Goal: Information Seeking & Learning: Learn about a topic

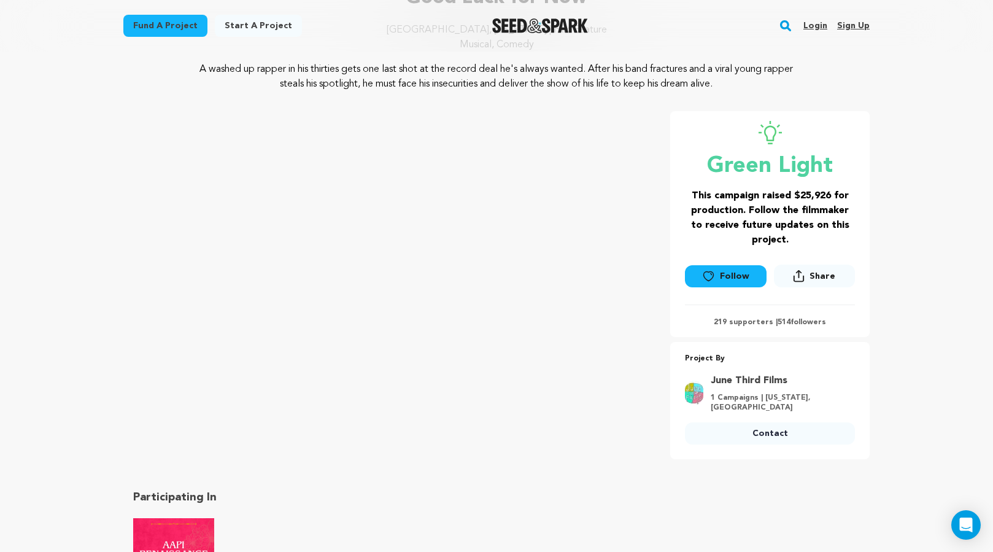
scroll to position [124, 0]
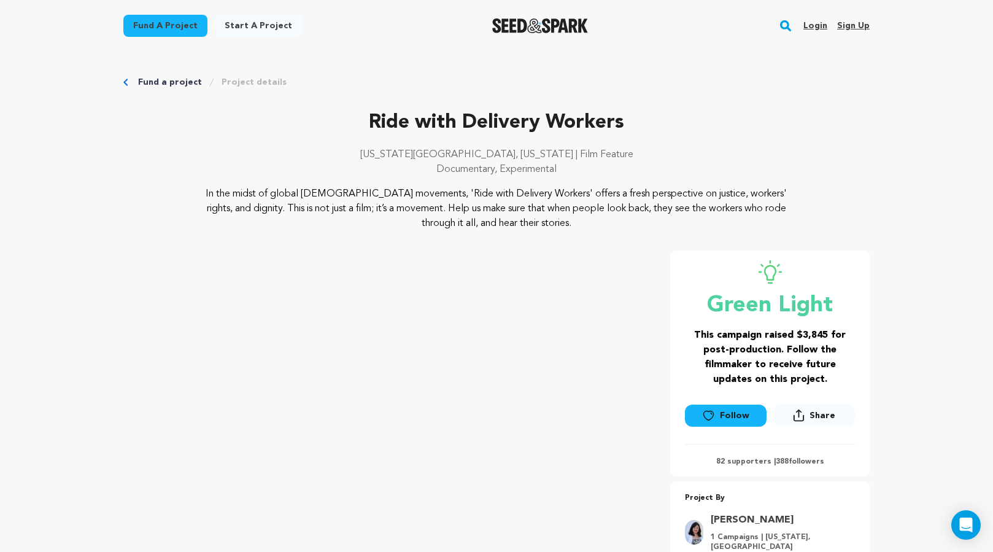
scroll to position [152, 0]
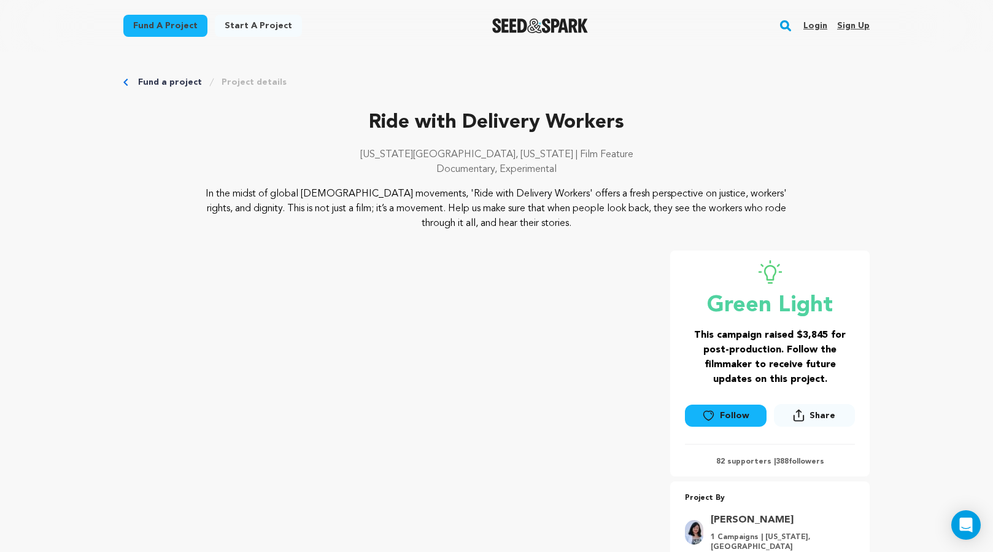
scroll to position [599, 0]
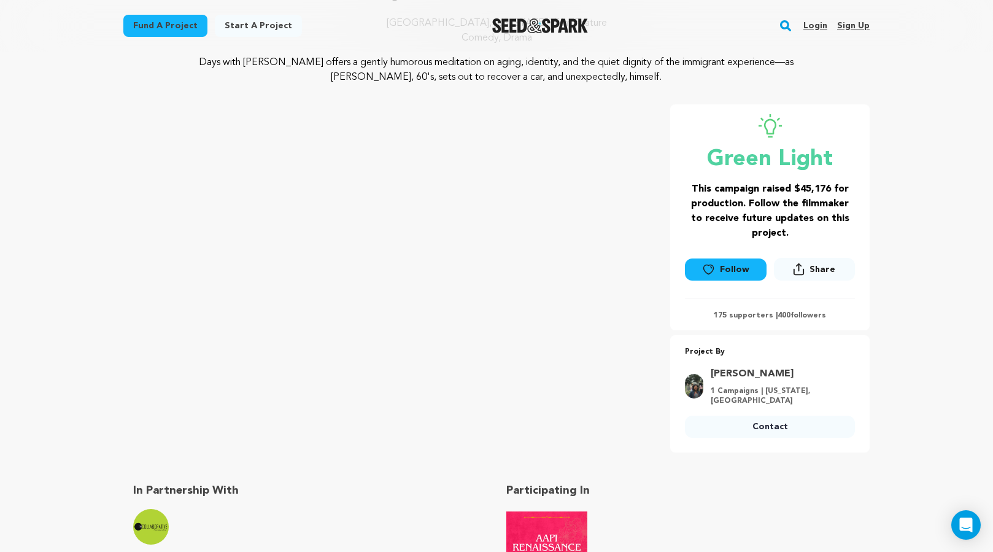
scroll to position [133, 0]
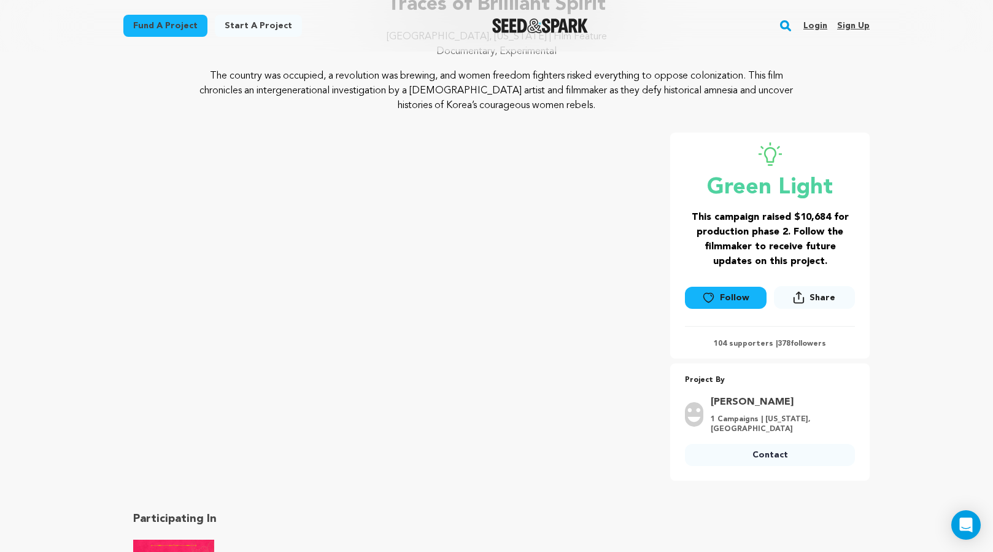
scroll to position [126, 0]
